Goal: Task Accomplishment & Management: Complete application form

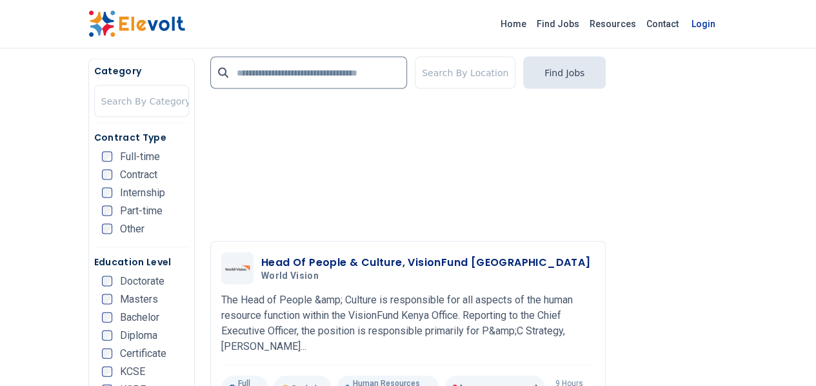
scroll to position [386, 0]
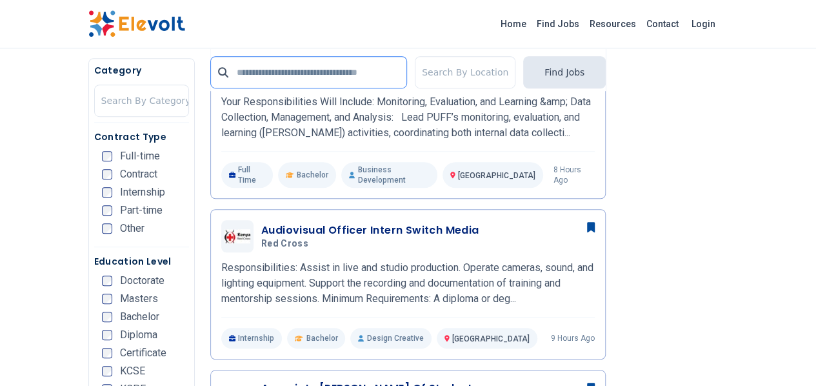
click at [382, 77] on input "text" at bounding box center [308, 72] width 197 height 32
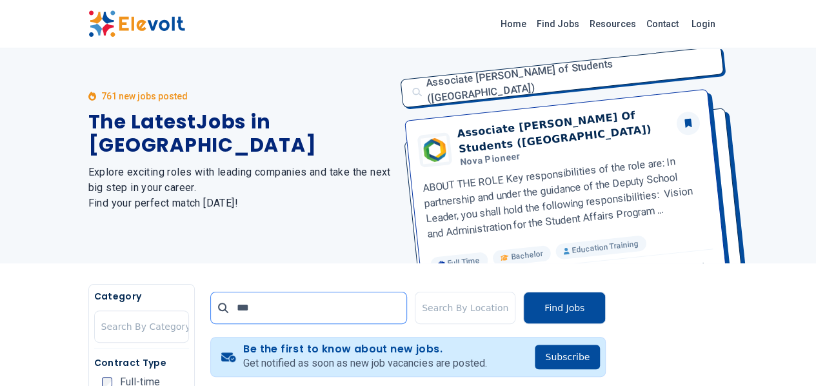
scroll to position [0, 0]
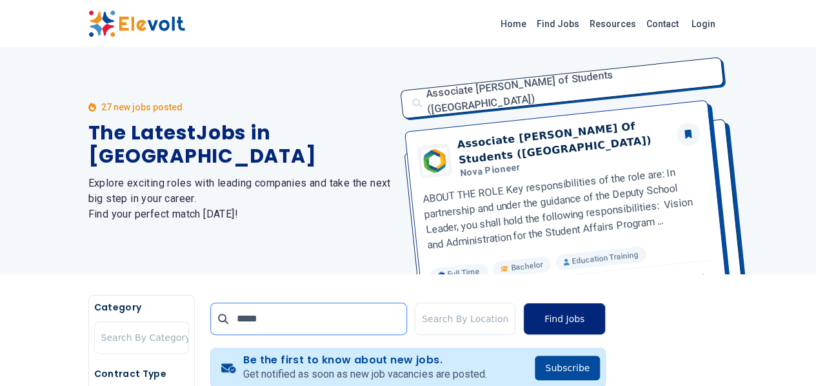
type input "*****"
click at [606, 313] on button "Find Jobs" at bounding box center [564, 319] width 83 height 32
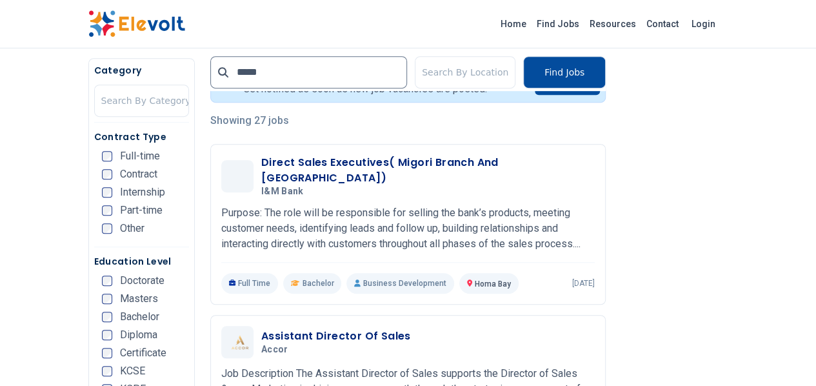
scroll to position [298, 0]
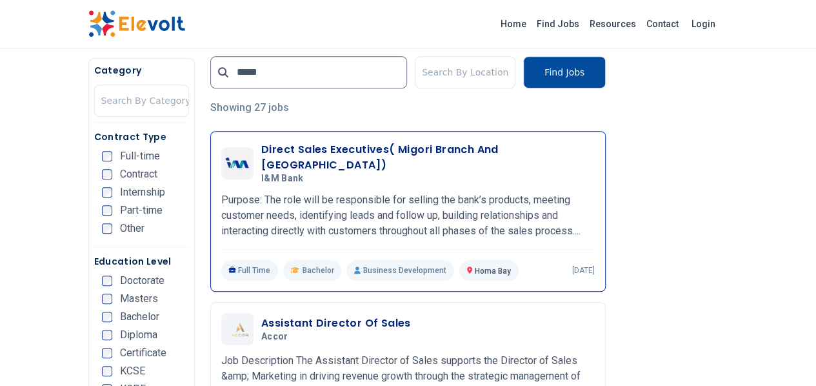
click at [261, 147] on h3 "Direct Sales Executives( Migori Branch And [GEOGRAPHIC_DATA])" at bounding box center [427, 157] width 333 height 31
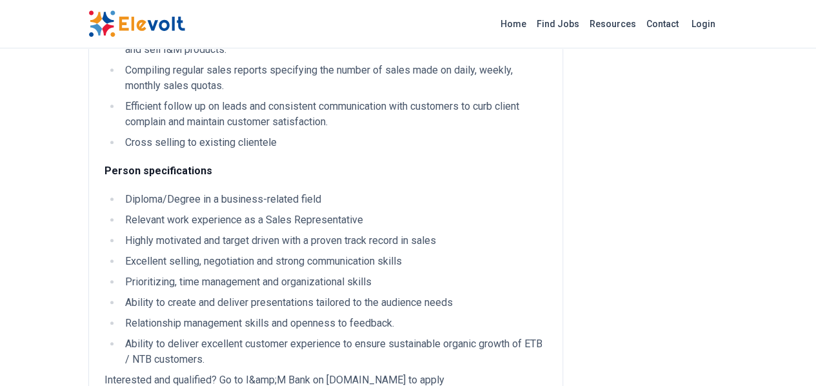
scroll to position [406, 0]
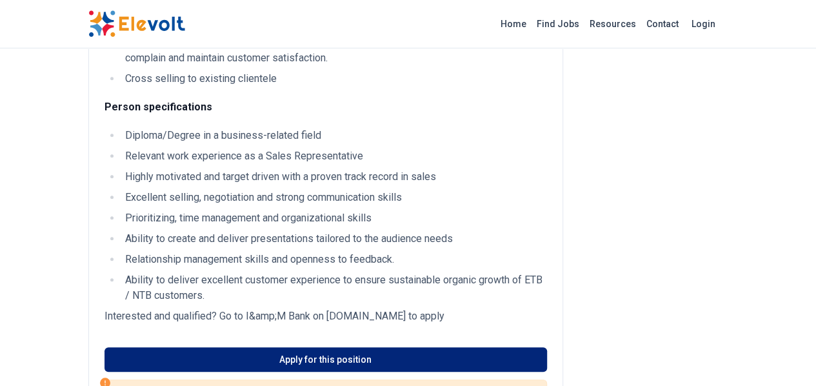
click at [295, 347] on link "Apply for this position" at bounding box center [325, 359] width 443 height 25
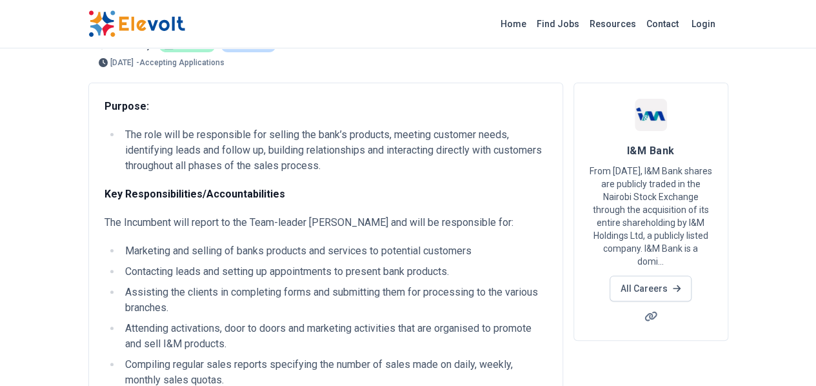
scroll to position [0, 0]
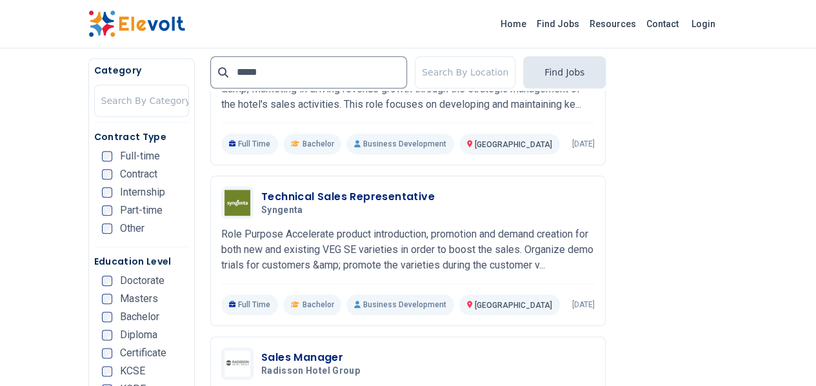
scroll to position [589, 0]
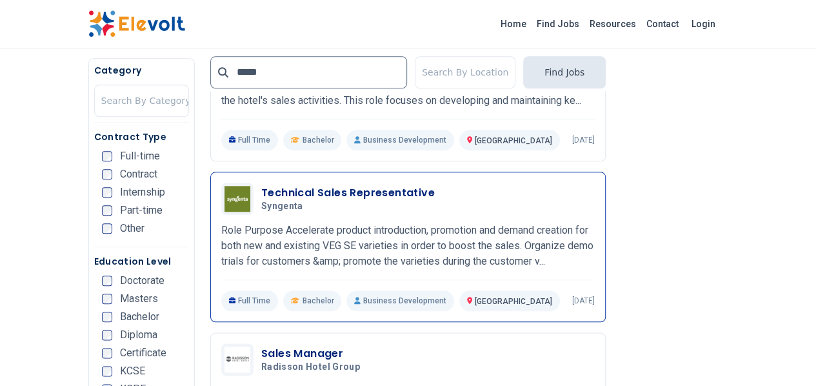
click at [261, 186] on h3 "Technical Sales Representative" at bounding box center [348, 192] width 174 height 15
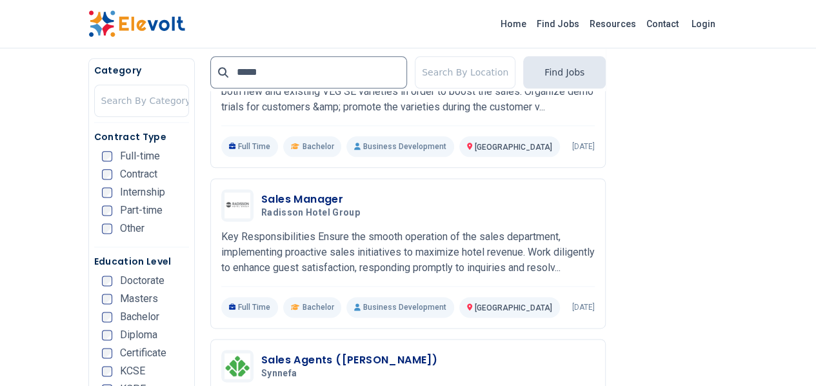
scroll to position [755, 0]
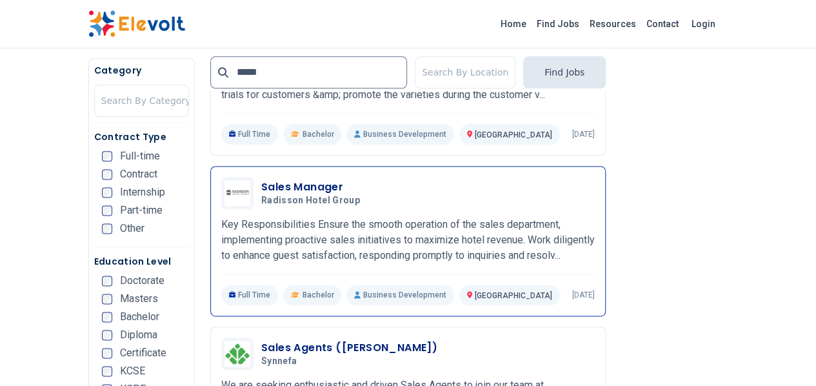
click at [261, 179] on h3 "Sales Manager" at bounding box center [313, 186] width 104 height 15
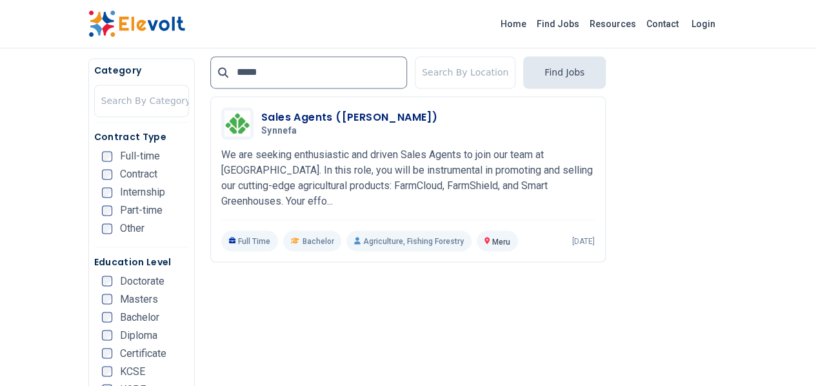
scroll to position [990, 0]
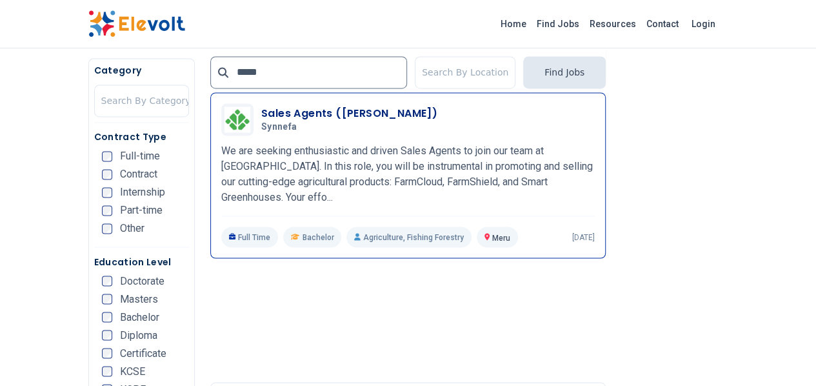
click at [263, 106] on h3 "Sales Agents (Meru Laikipia)" at bounding box center [349, 113] width 176 height 15
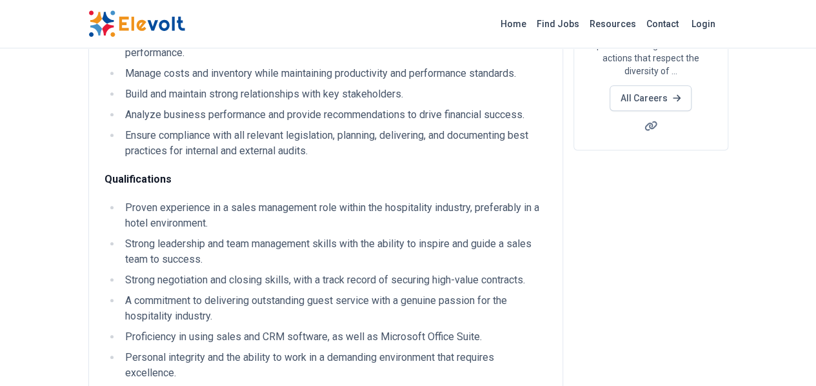
scroll to position [240, 0]
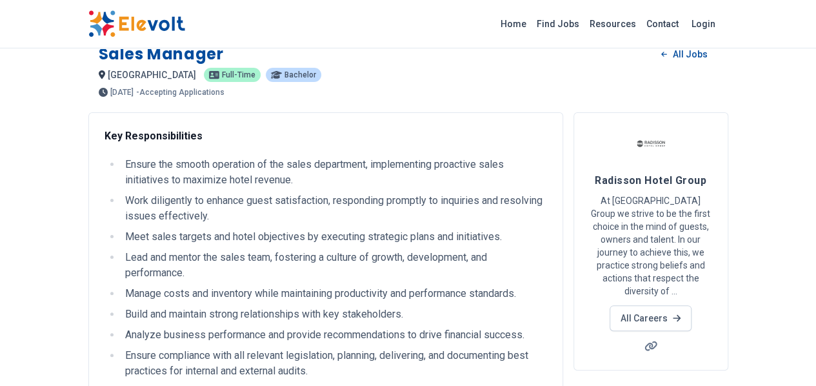
scroll to position [0, 0]
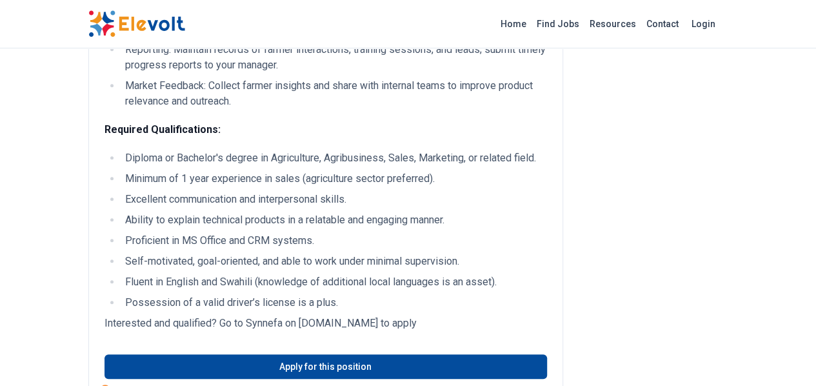
scroll to position [393, 0]
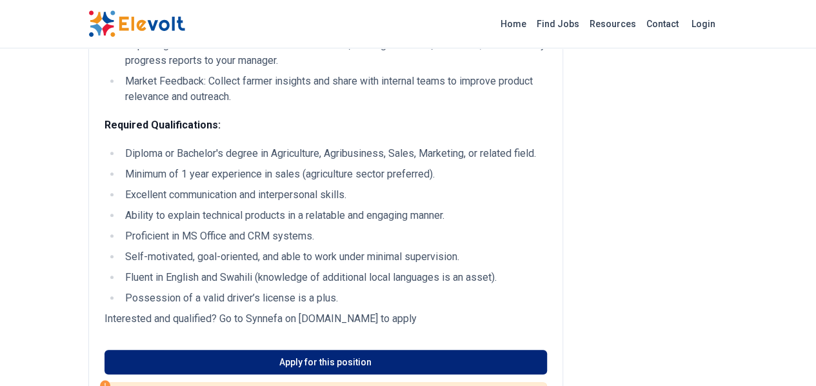
click at [301, 350] on link "Apply for this position" at bounding box center [325, 362] width 443 height 25
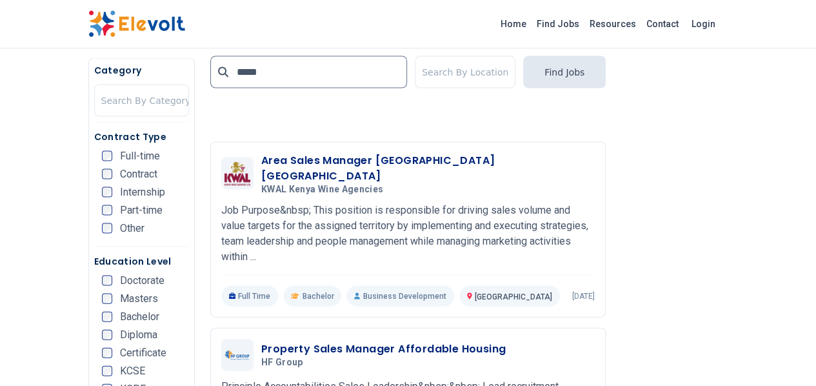
scroll to position [1234, 0]
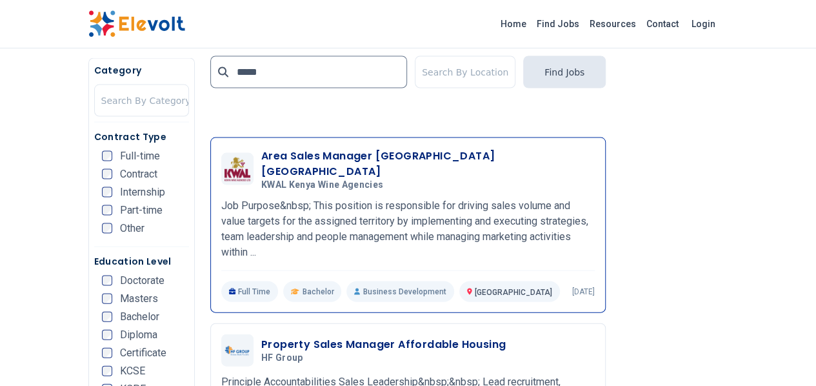
click at [315, 148] on h3 "Area Sales Manager Nairobi Central" at bounding box center [427, 163] width 333 height 31
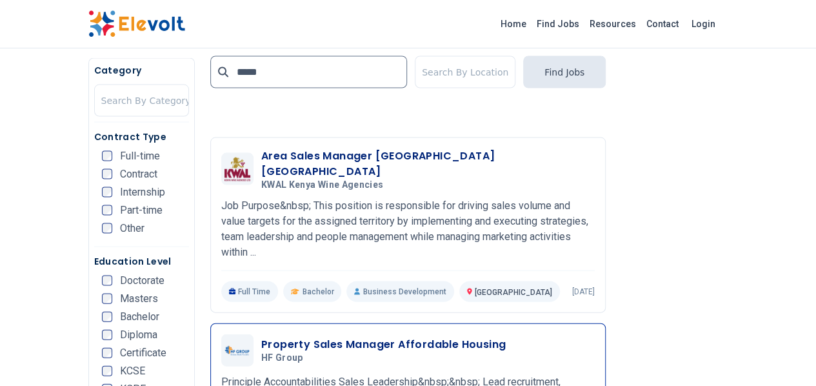
click at [261, 337] on h3 "Property Sales Manager Affordable Housing" at bounding box center [383, 344] width 244 height 15
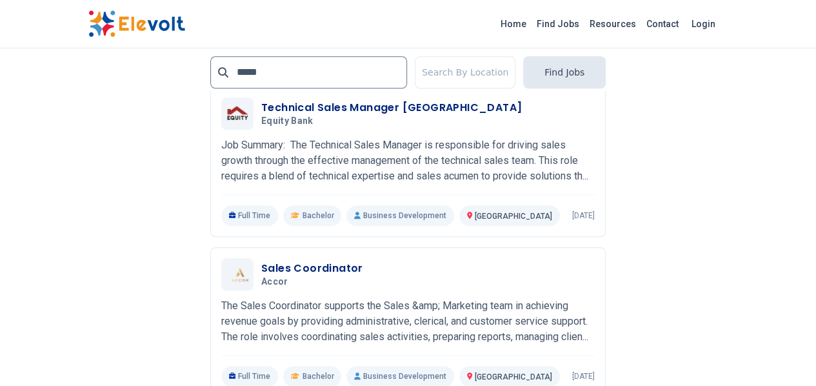
scroll to position [2923, 0]
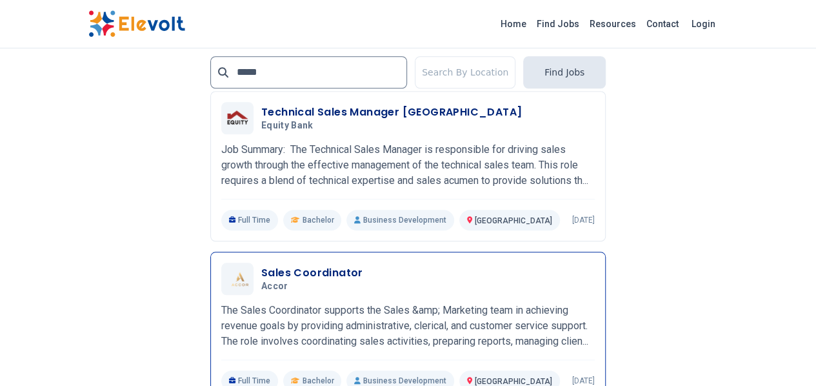
click at [290, 265] on h3 "Sales Coordinator" at bounding box center [312, 272] width 102 height 15
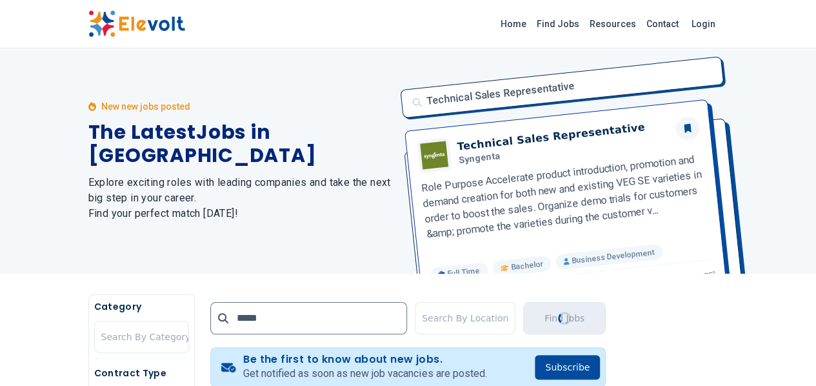
scroll to position [0, 0]
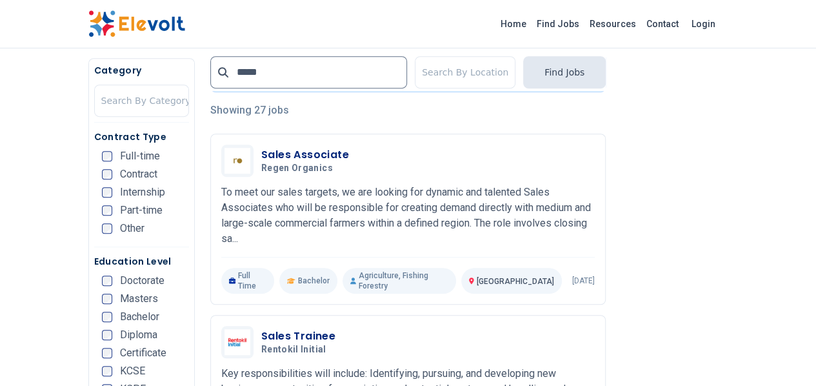
scroll to position [299, 0]
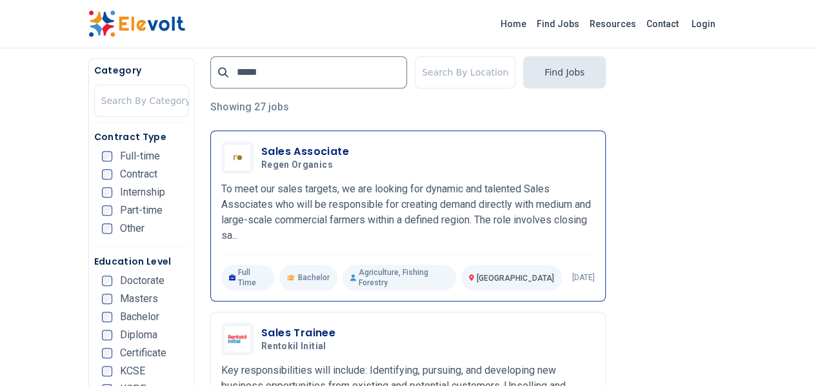
click at [261, 153] on h3 "Sales Associate" at bounding box center [305, 151] width 88 height 15
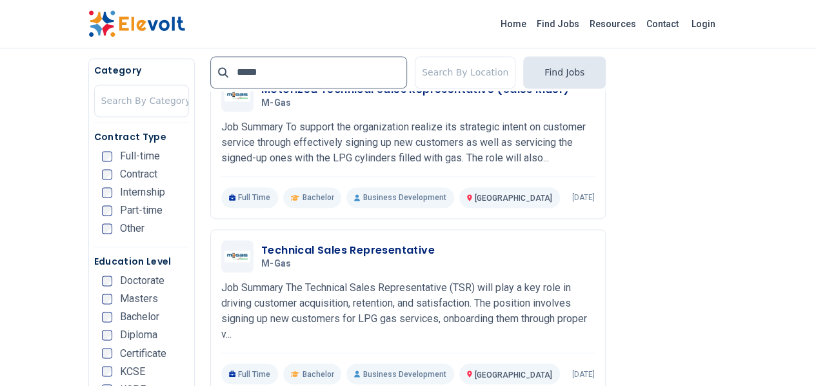
scroll to position [881, 0]
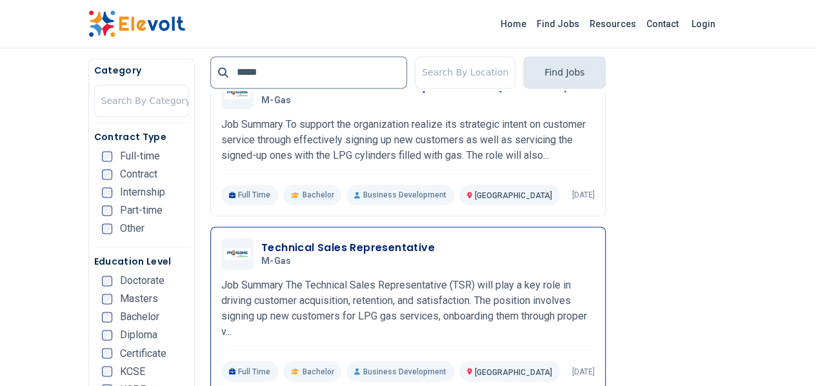
click at [280, 240] on h3 "Technical Sales Representative" at bounding box center [348, 247] width 174 height 15
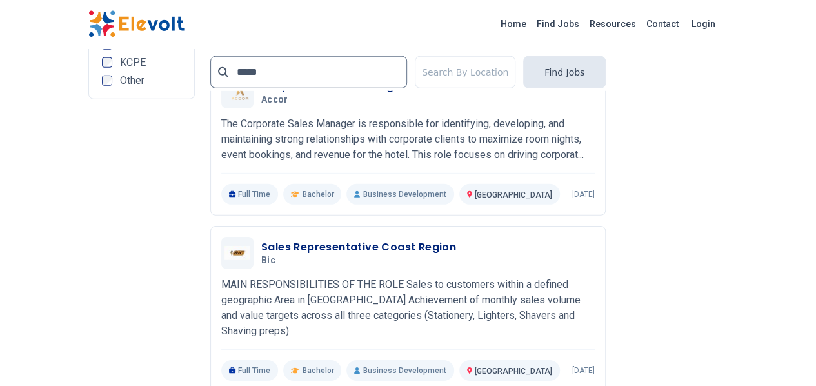
scroll to position [1924, 0]
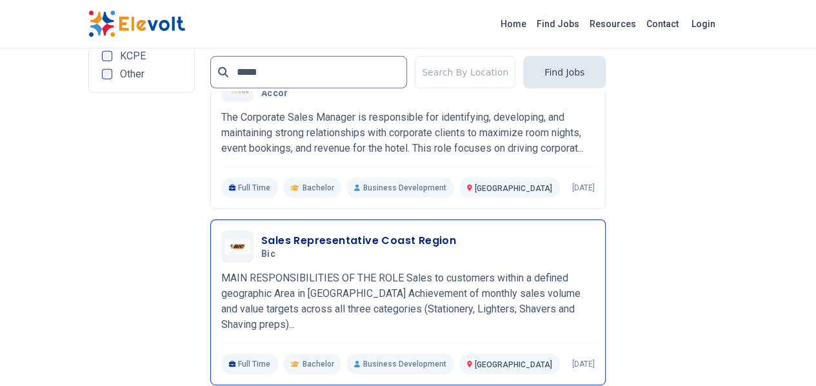
click at [293, 233] on h3 "Sales Representative Coast Region" at bounding box center [358, 240] width 195 height 15
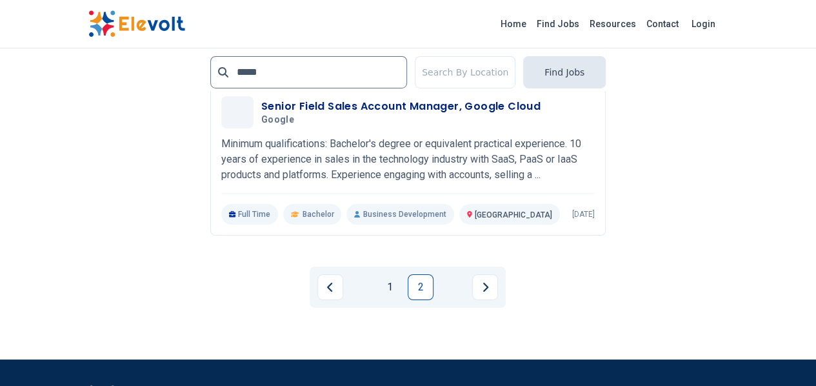
scroll to position [2241, 0]
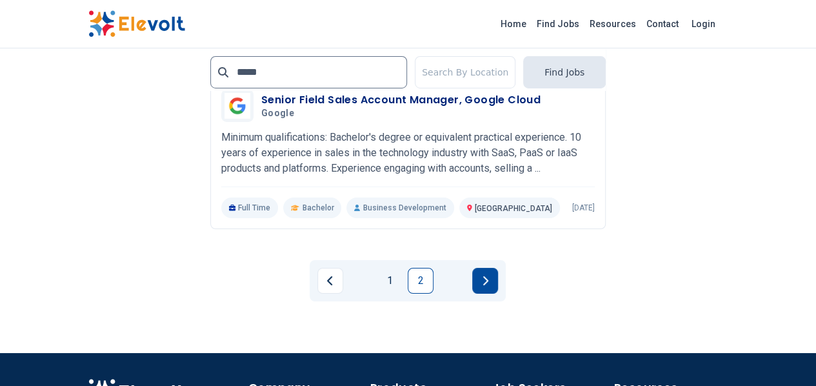
click at [488, 268] on button "Next page" at bounding box center [485, 281] width 26 height 26
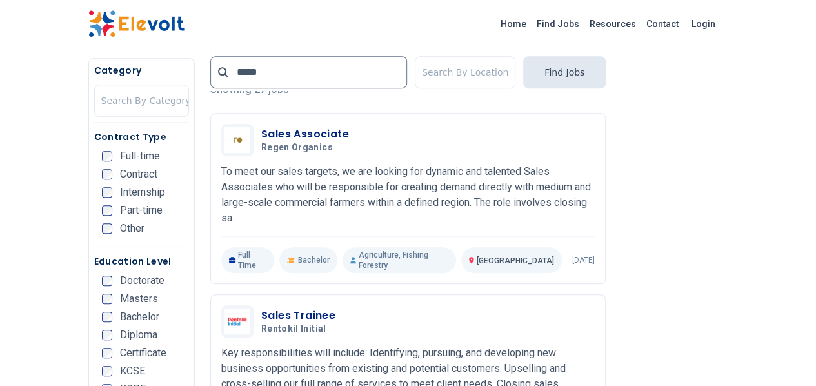
scroll to position [189, 0]
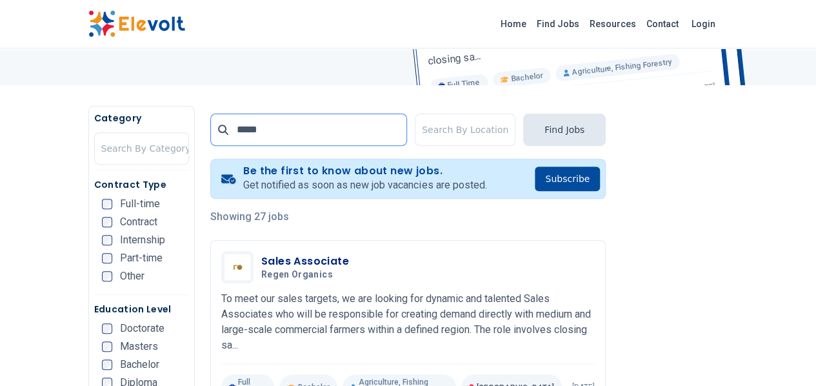
click at [218, 137] on input "*****" at bounding box center [308, 130] width 197 height 32
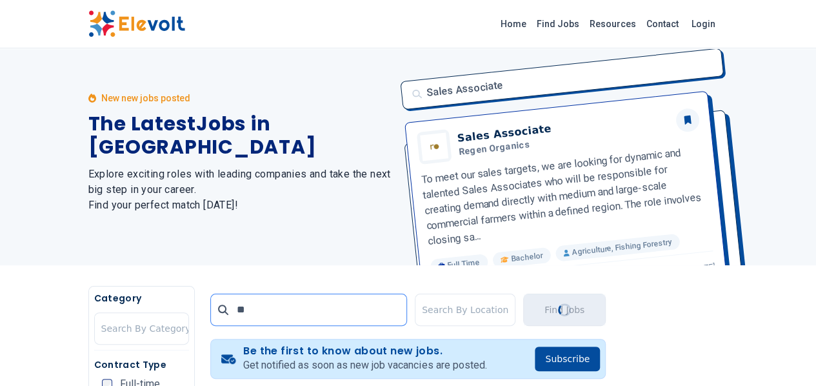
scroll to position [0, 0]
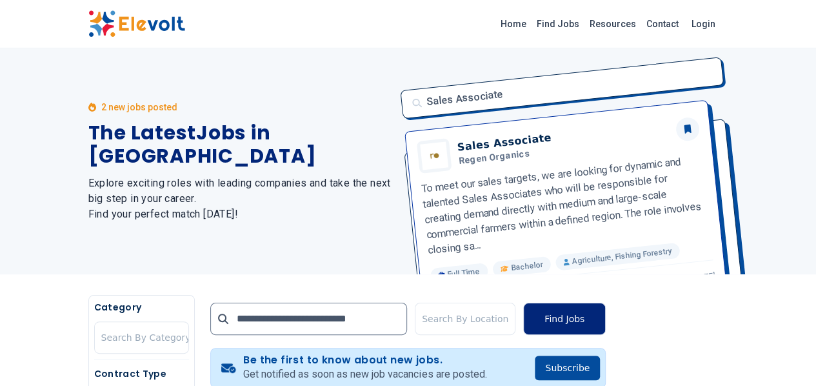
click at [606, 318] on button "Find Jobs" at bounding box center [564, 319] width 83 height 32
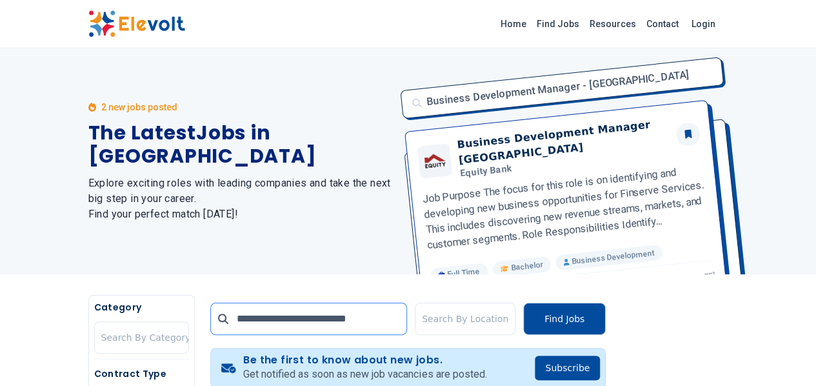
click at [356, 317] on input "**********" at bounding box center [308, 319] width 197 height 32
type input "**********"
click at [606, 327] on button "Find Jobs" at bounding box center [564, 319] width 83 height 32
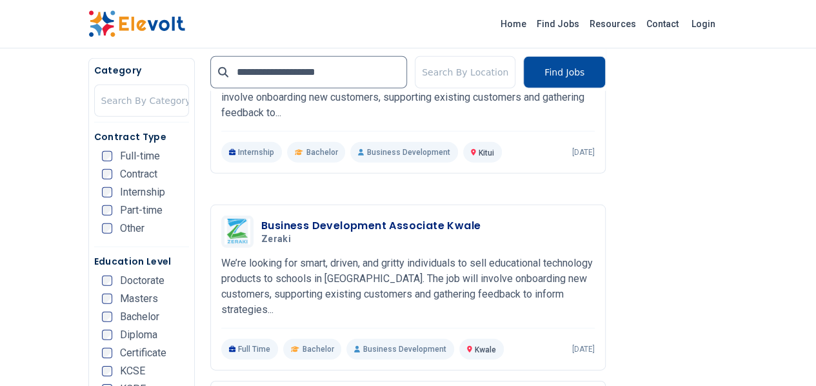
scroll to position [1812, 0]
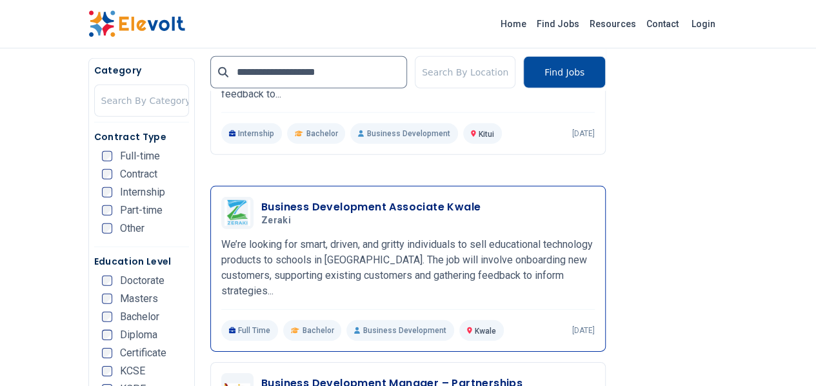
click at [326, 199] on h3 "Business Development Associate Kwale" at bounding box center [370, 206] width 219 height 15
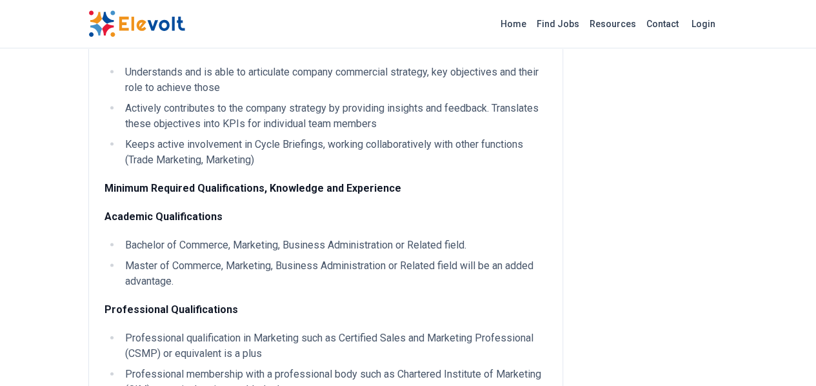
scroll to position [1211, 0]
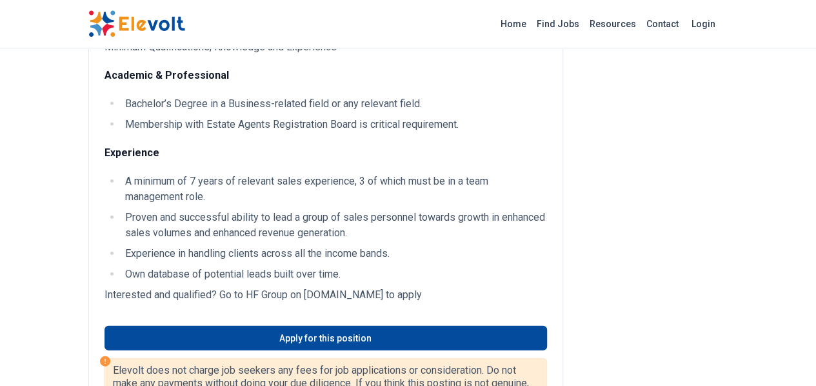
scroll to position [1386, 0]
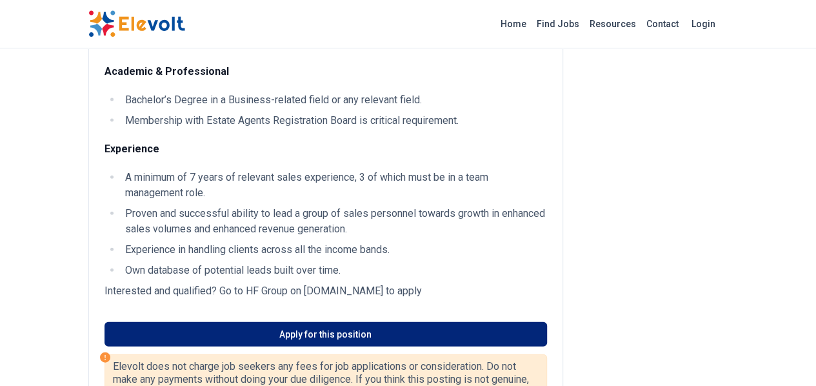
click at [333, 322] on link "Apply for this position" at bounding box center [325, 334] width 443 height 25
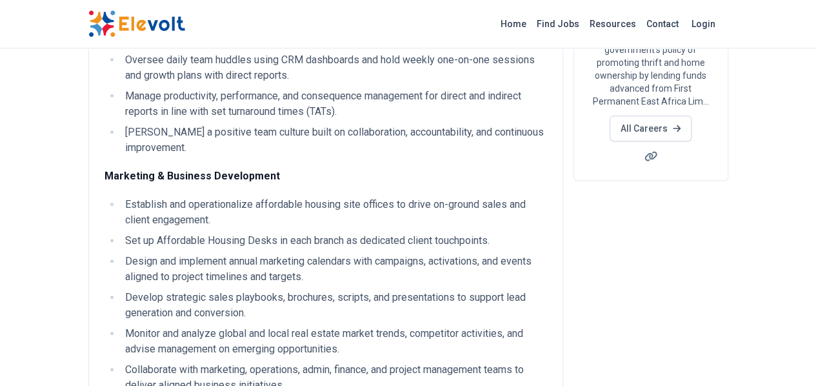
scroll to position [212, 0]
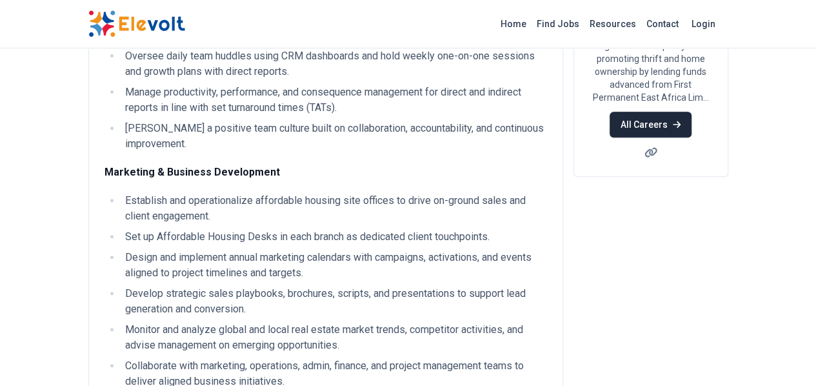
click at [691, 112] on link "All Careers" at bounding box center [651, 125] width 82 height 26
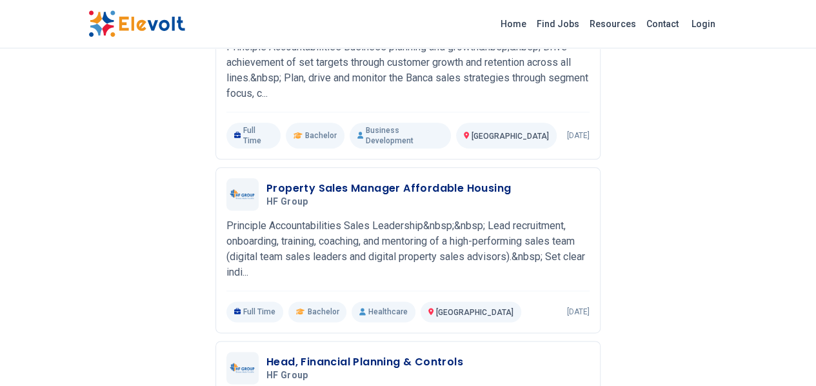
scroll to position [742, 0]
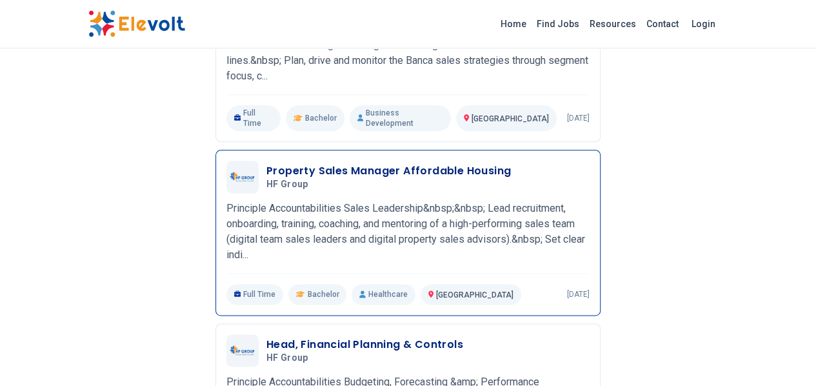
click at [275, 163] on h3 "Property Sales Manager Affordable Housing" at bounding box center [388, 170] width 244 height 15
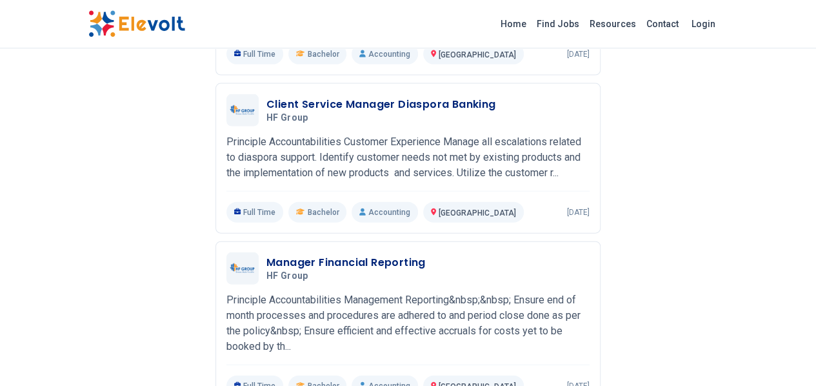
scroll to position [1333, 0]
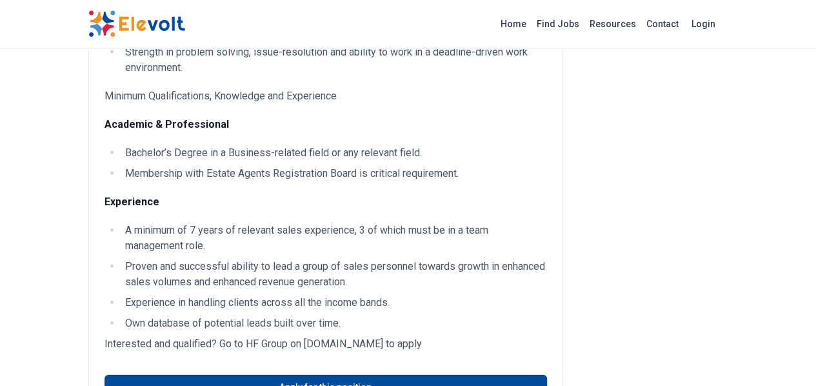
scroll to position [1259, 0]
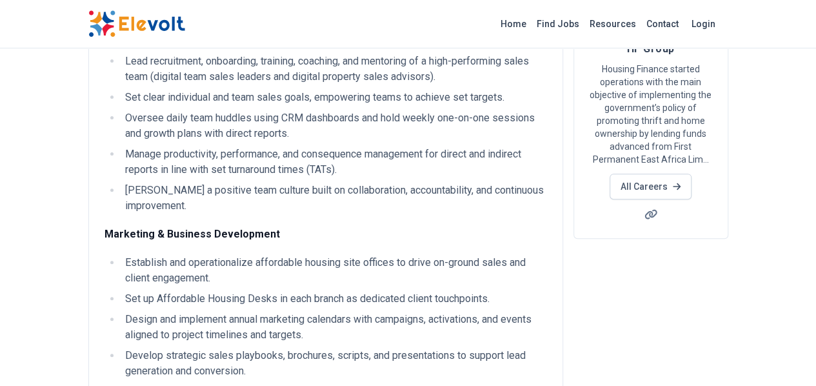
scroll to position [77, 0]
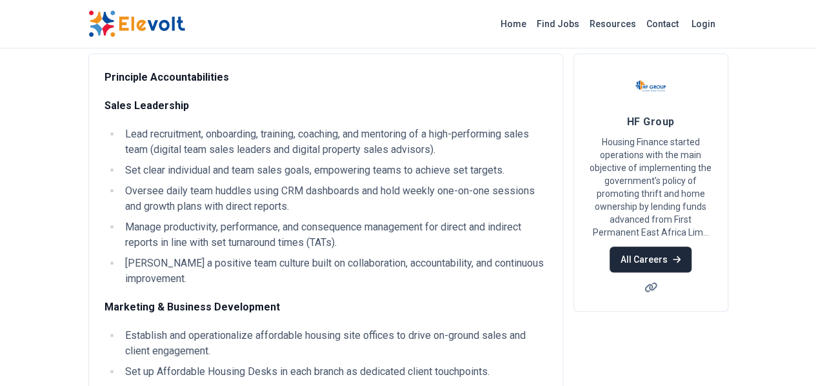
click at [691, 246] on link "All Careers" at bounding box center [651, 259] width 82 height 26
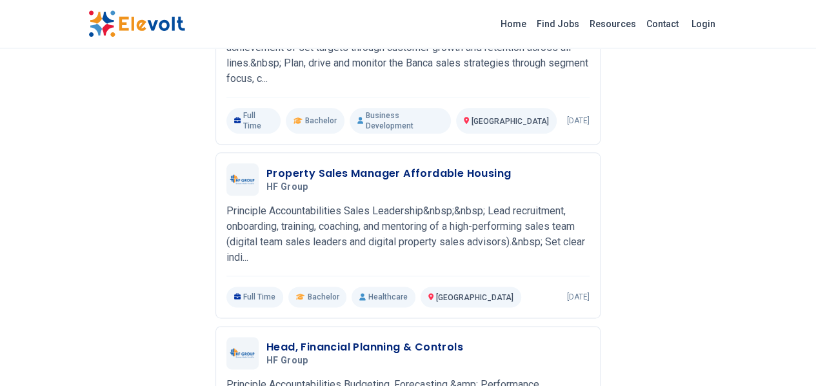
scroll to position [742, 0]
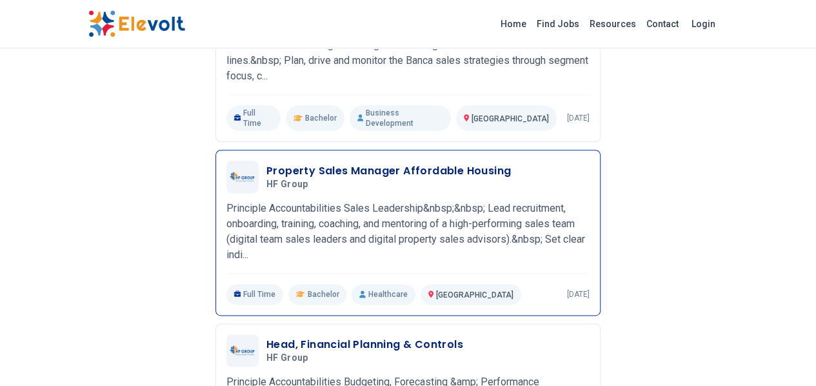
click at [275, 163] on h3 "Property Sales Manager Affordable Housing" at bounding box center [388, 170] width 244 height 15
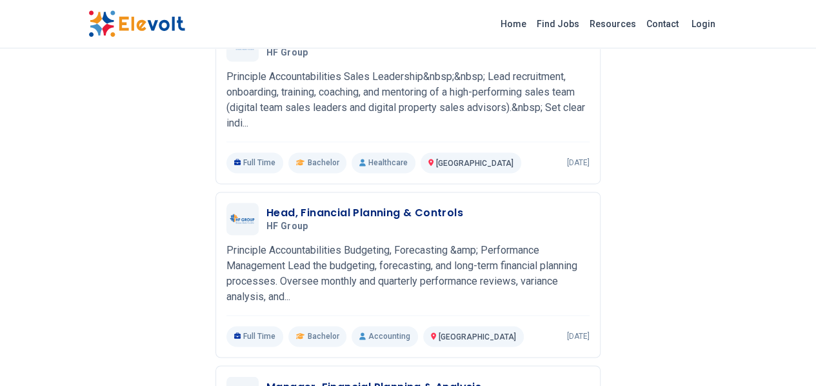
scroll to position [886, 0]
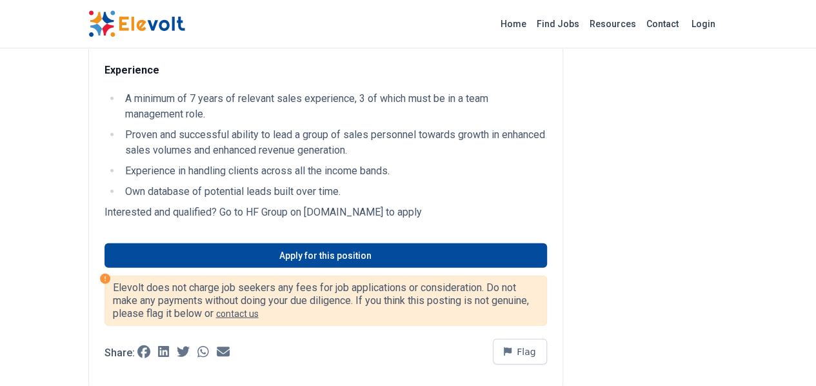
scroll to position [1484, 0]
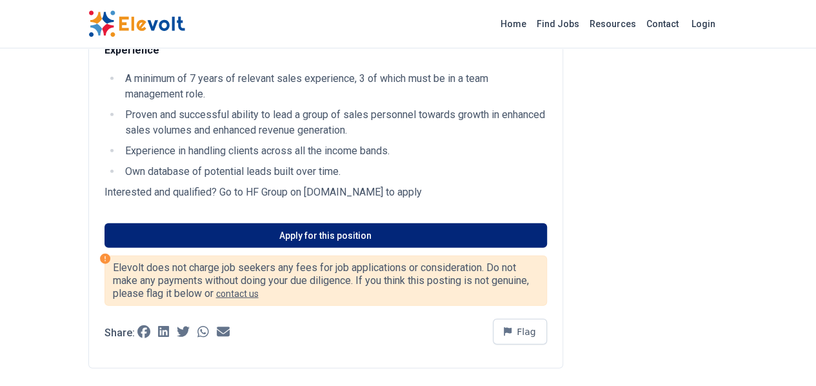
click at [379, 223] on link "Apply for this position" at bounding box center [325, 235] width 443 height 25
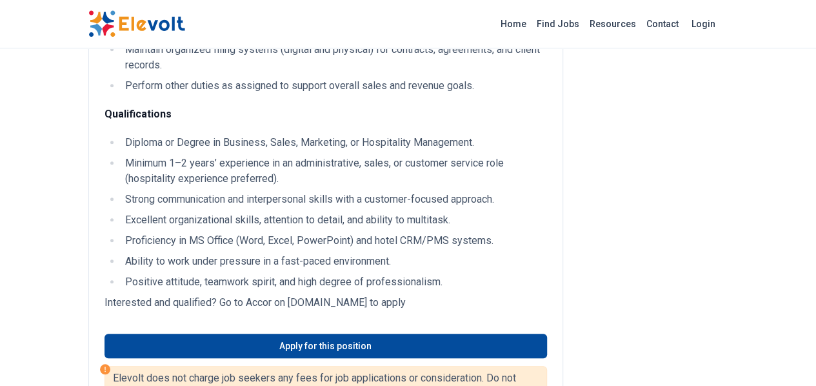
scroll to position [465, 0]
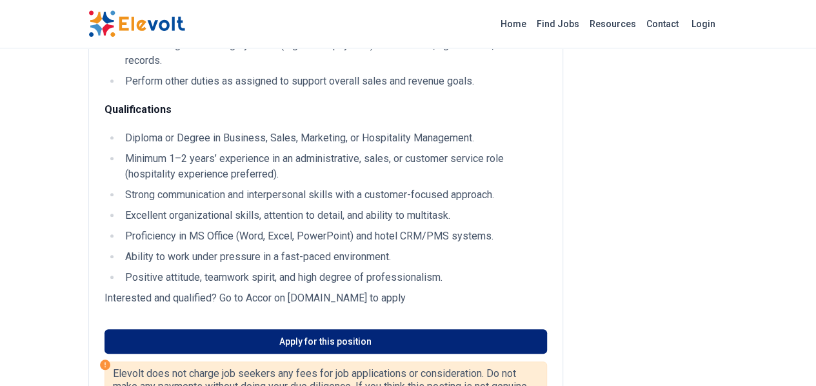
click at [361, 329] on link "Apply for this position" at bounding box center [325, 341] width 443 height 25
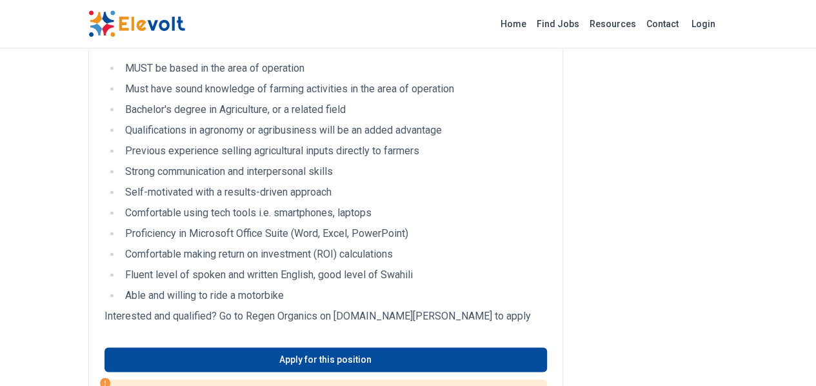
scroll to position [808, 0]
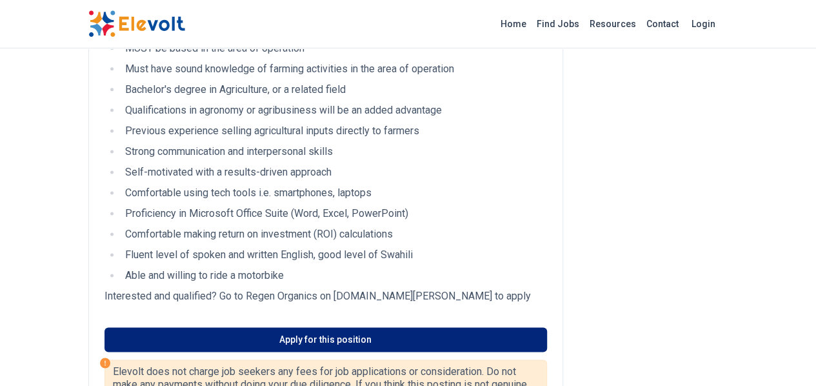
click at [388, 327] on link "Apply for this position" at bounding box center [325, 339] width 443 height 25
click at [310, 327] on link "Apply for this position" at bounding box center [325, 339] width 443 height 25
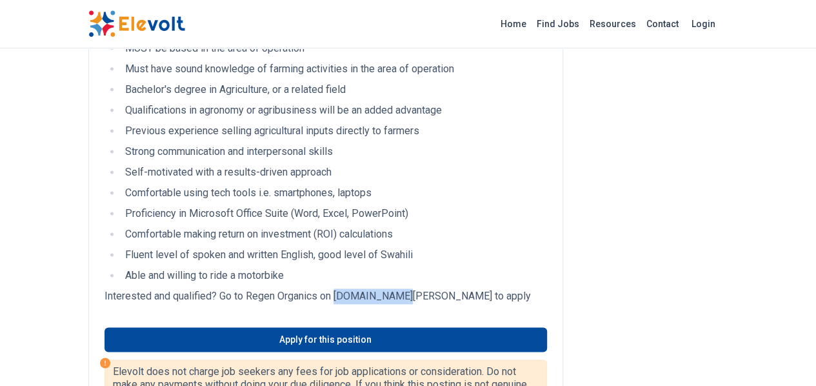
drag, startPoint x: 321, startPoint y: 266, endPoint x: 258, endPoint y: 268, distance: 62.6
click at [258, 288] on p "Interested and qualified? Go to Regen Organics on [DOMAIN_NAME][PERSON_NAME] to…" at bounding box center [325, 295] width 443 height 15
copy p "[DOMAIN_NAME][PERSON_NAME]"
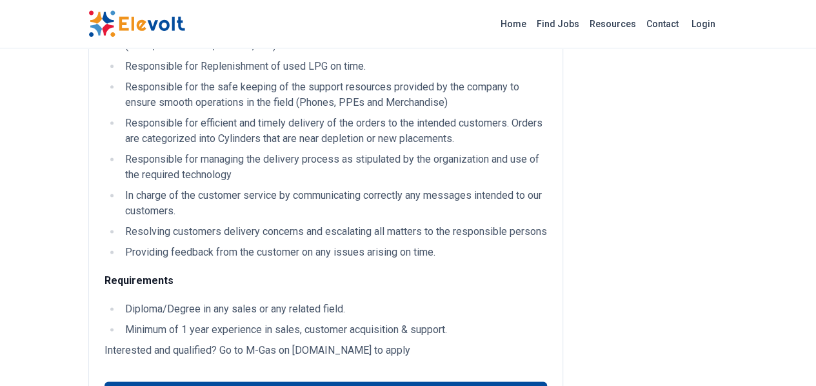
scroll to position [792, 0]
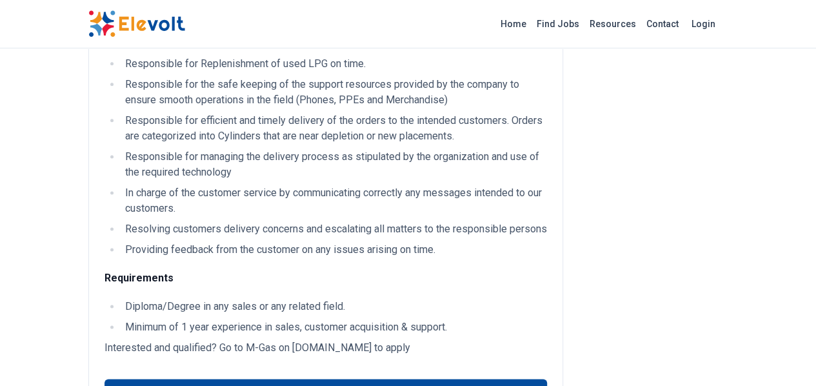
drag, startPoint x: 217, startPoint y: 269, endPoint x: 339, endPoint y: 264, distance: 122.0
click at [339, 340] on p "Interested and qualified? Go to M-Gas on [DOMAIN_NAME] to apply" at bounding box center [325, 347] width 443 height 15
copy p "[DOMAIN_NAME]"
click at [292, 379] on link "Apply for this position" at bounding box center [325, 391] width 443 height 25
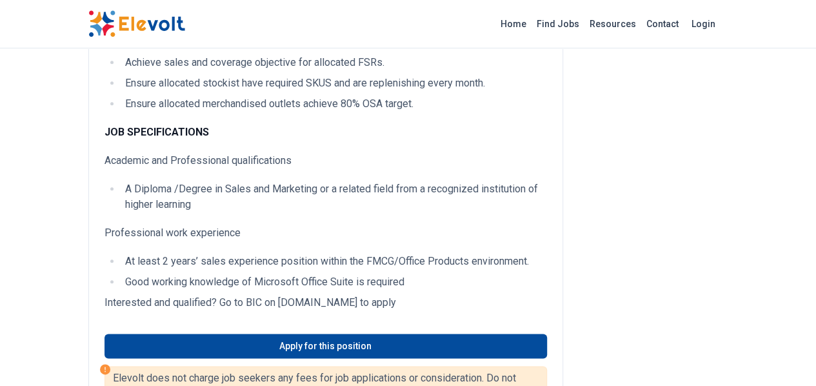
scroll to position [592, 0]
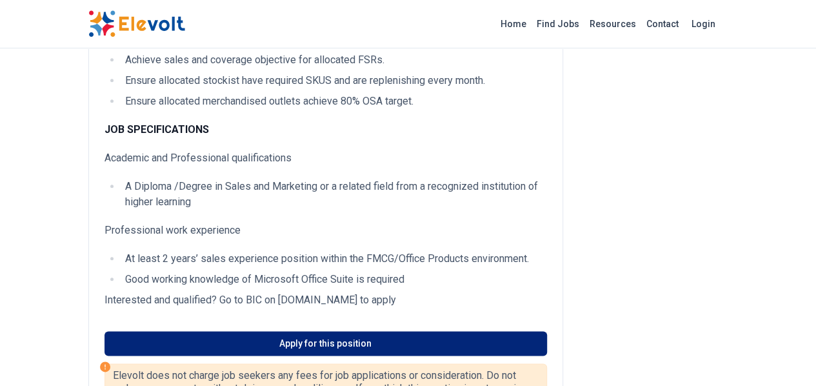
click at [348, 331] on link "Apply for this position" at bounding box center [325, 343] width 443 height 25
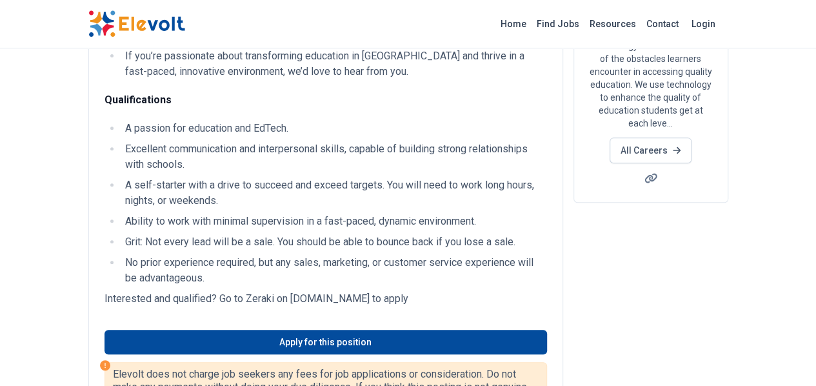
scroll to position [217, 0]
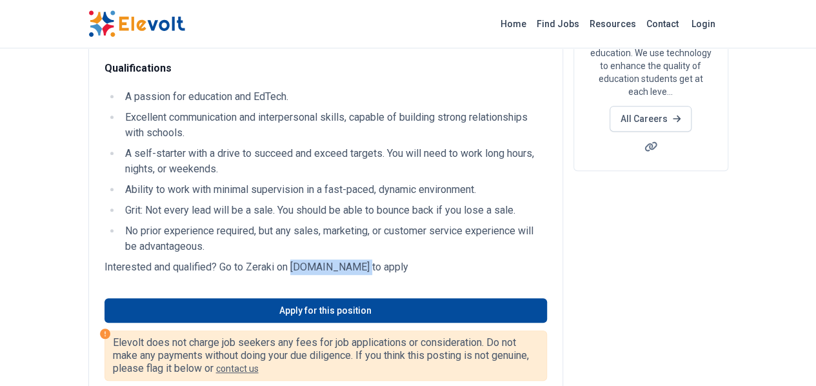
drag, startPoint x: 285, startPoint y: 190, endPoint x: 217, endPoint y: 189, distance: 68.4
click at [217, 259] on p "Interested and qualified? Go to Zeraki on [DOMAIN_NAME] to apply" at bounding box center [325, 266] width 443 height 15
copy p "[DOMAIN_NAME]"
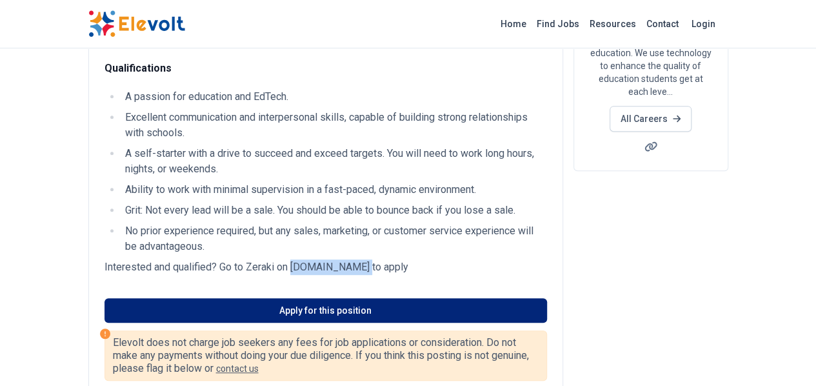
click at [261, 298] on link "Apply for this position" at bounding box center [325, 310] width 443 height 25
